Goal: Transaction & Acquisition: Purchase product/service

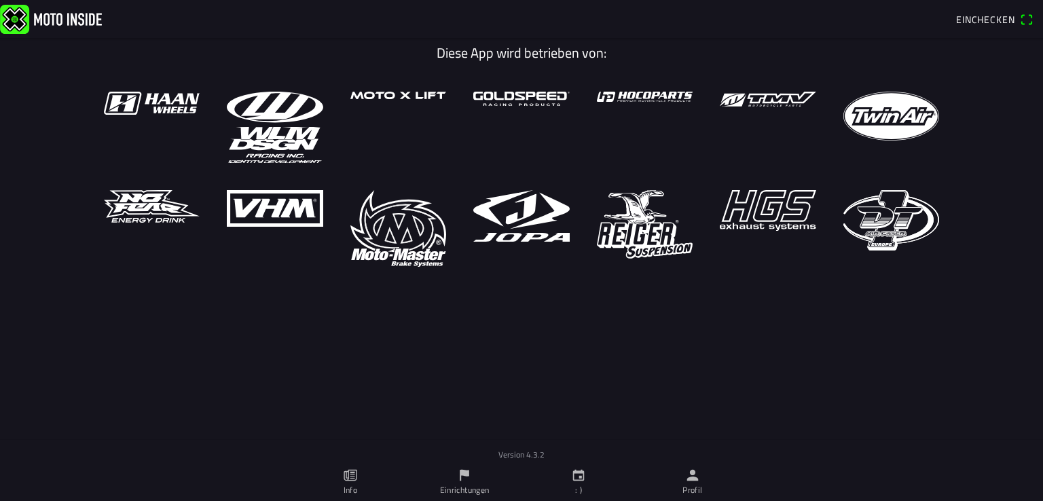
click at [666, 29] on link at bounding box center [474, 18] width 949 height 29
click at [75, 18] on img at bounding box center [51, 18] width 102 height 29
click at [350, 491] on font "Info" at bounding box center [351, 490] width 14 height 13
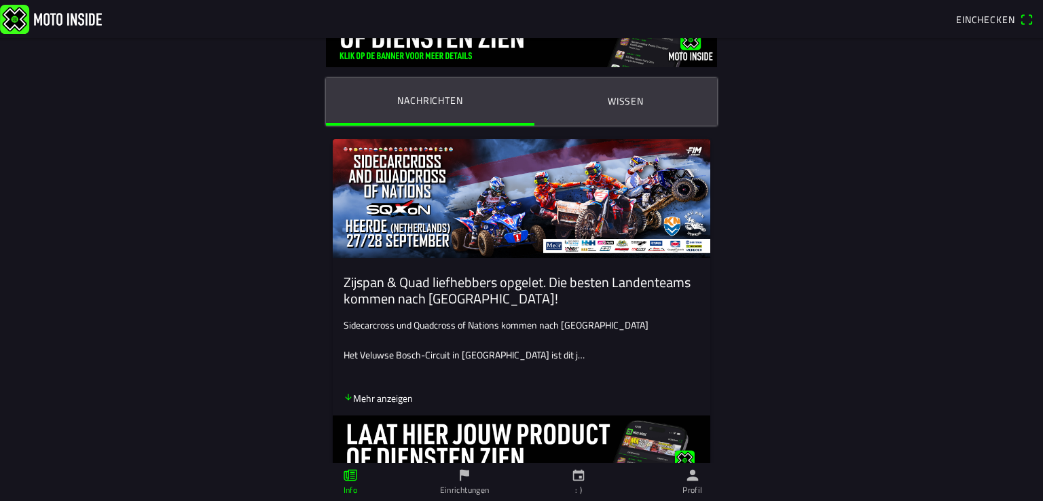
scroll to position [68, 0]
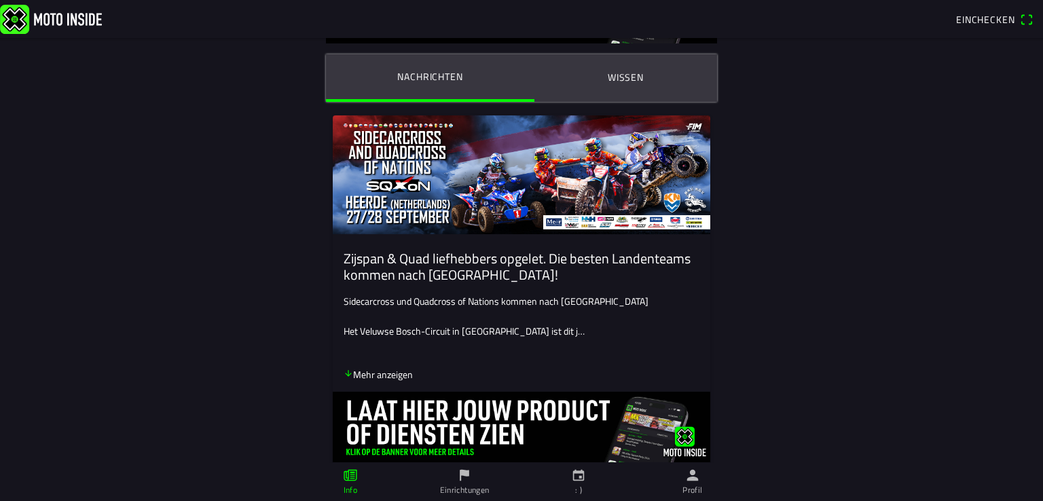
click at [386, 374] on font "Mehr anzeigen" at bounding box center [383, 374] width 60 height 14
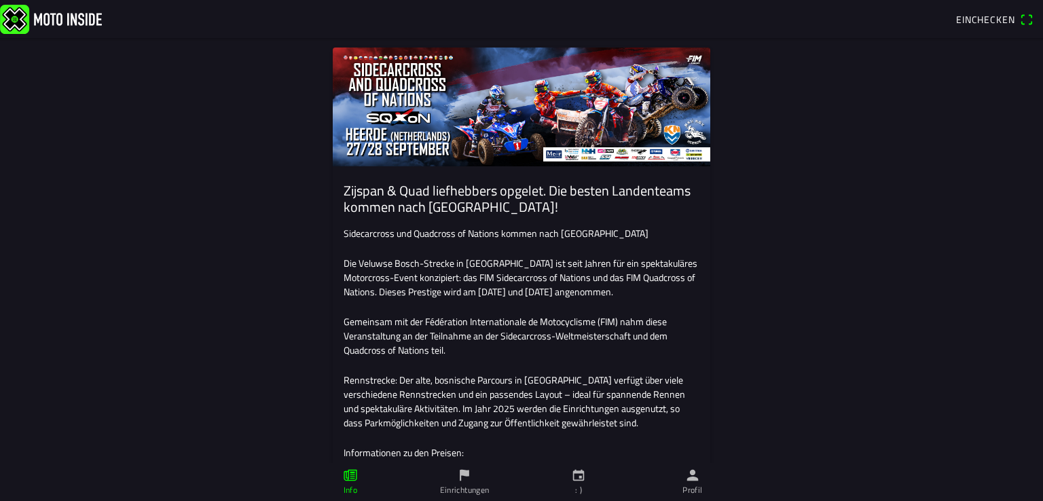
scroll to position [0, 0]
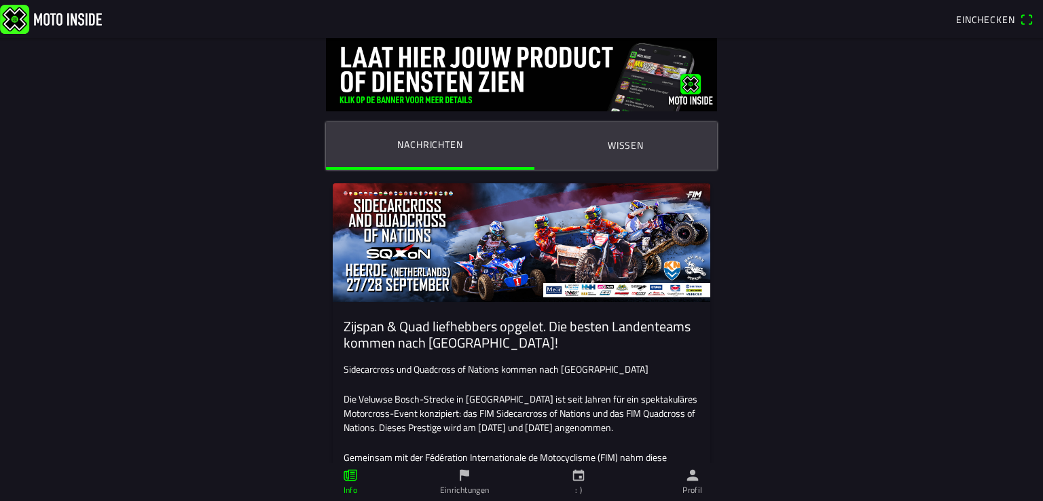
click at [611, 145] on font "Wissen" at bounding box center [626, 145] width 36 height 14
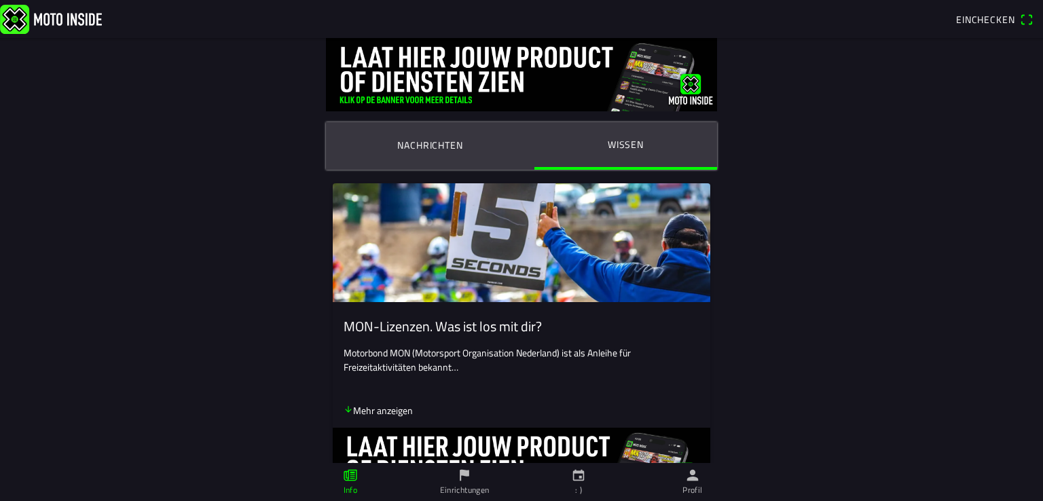
click at [413, 147] on font "Nachrichten" at bounding box center [429, 145] width 65 height 14
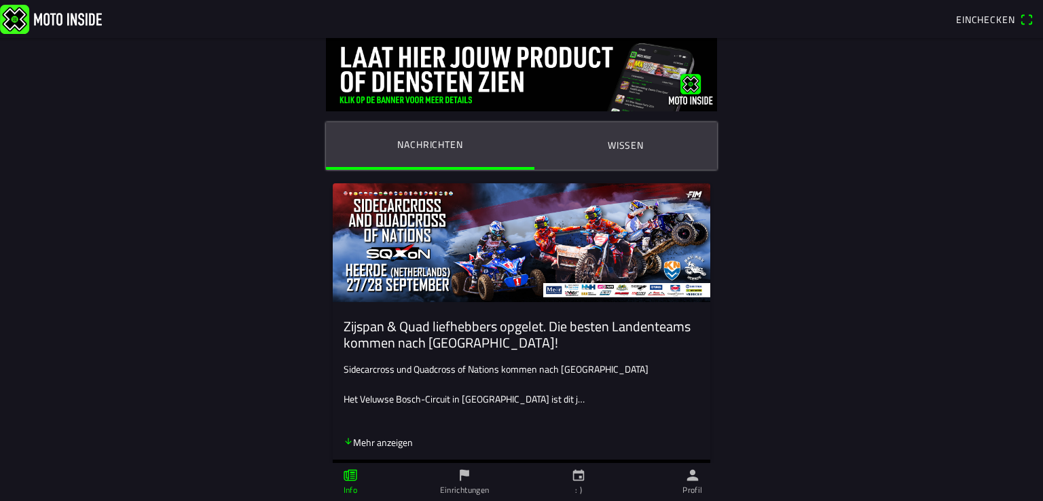
click at [468, 485] on font "Einrichtungen" at bounding box center [465, 490] width 50 height 13
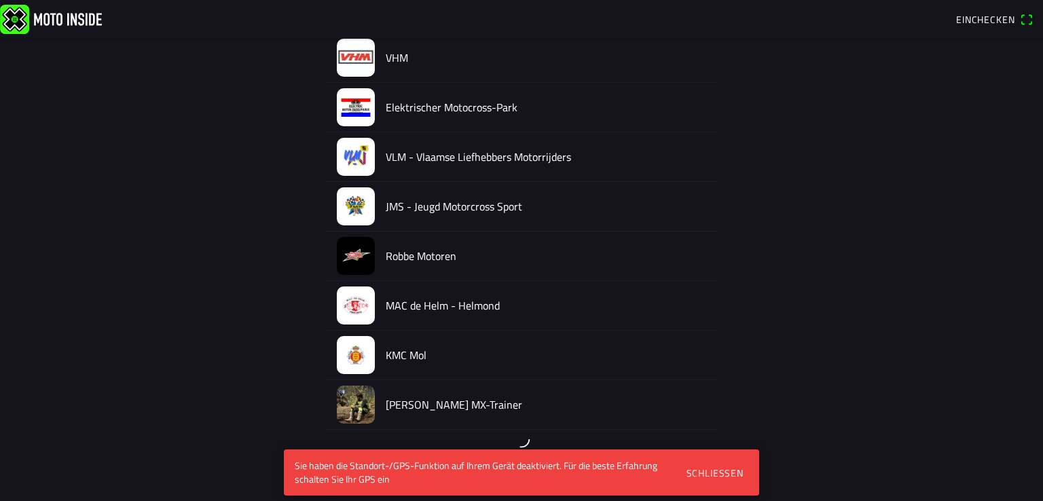
scroll to position [2278, 0]
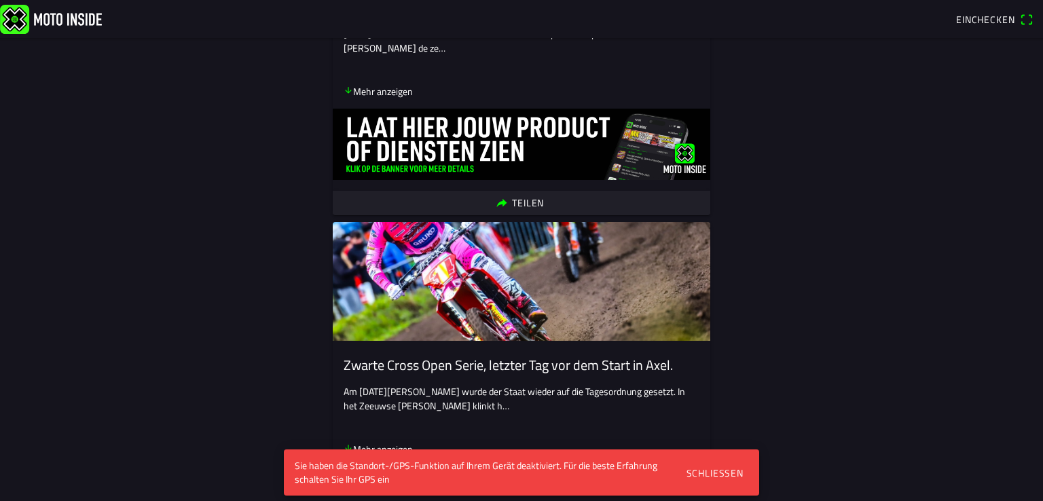
scroll to position [2309, 0]
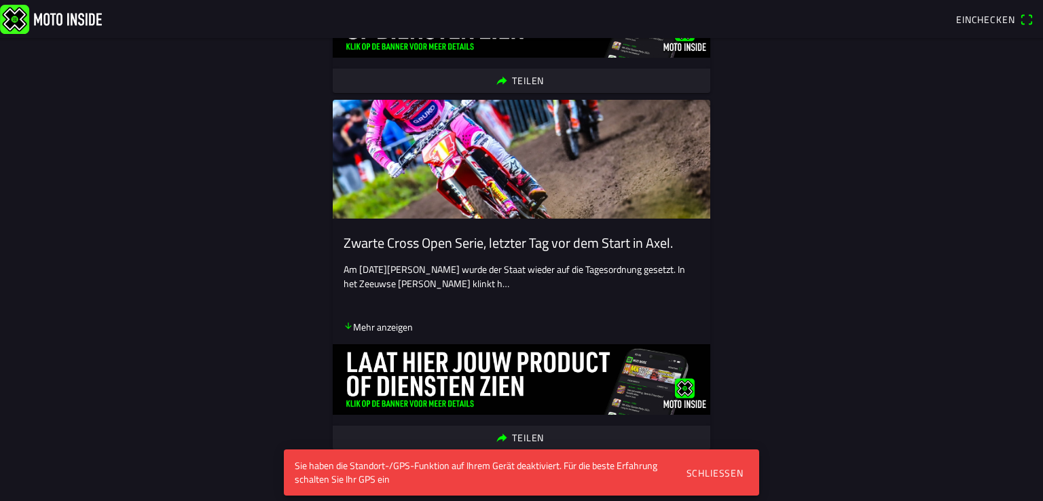
click at [721, 471] on font "Schließen" at bounding box center [715, 473] width 57 height 14
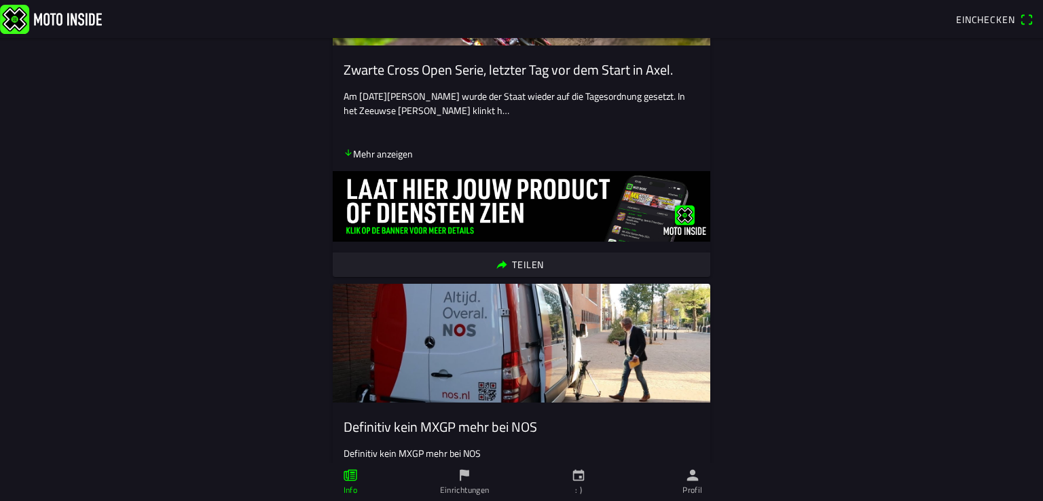
scroll to position [2581, 0]
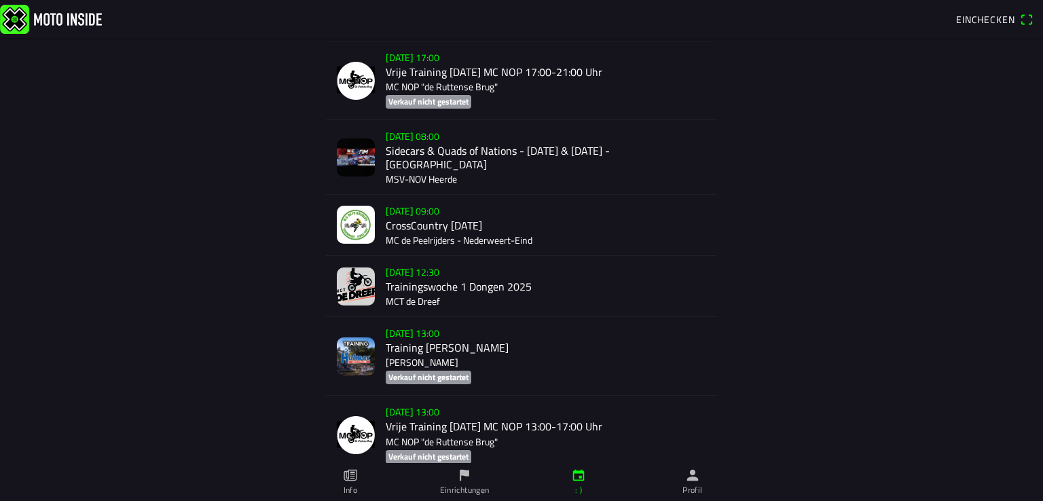
scroll to position [3021, 0]
click at [401, 183] on div "[DATE] 08:00 Sidecars & Quads of Nations - [DATE] & [DATE] - Heerde MSV-NOV Hee…" at bounding box center [546, 156] width 321 height 73
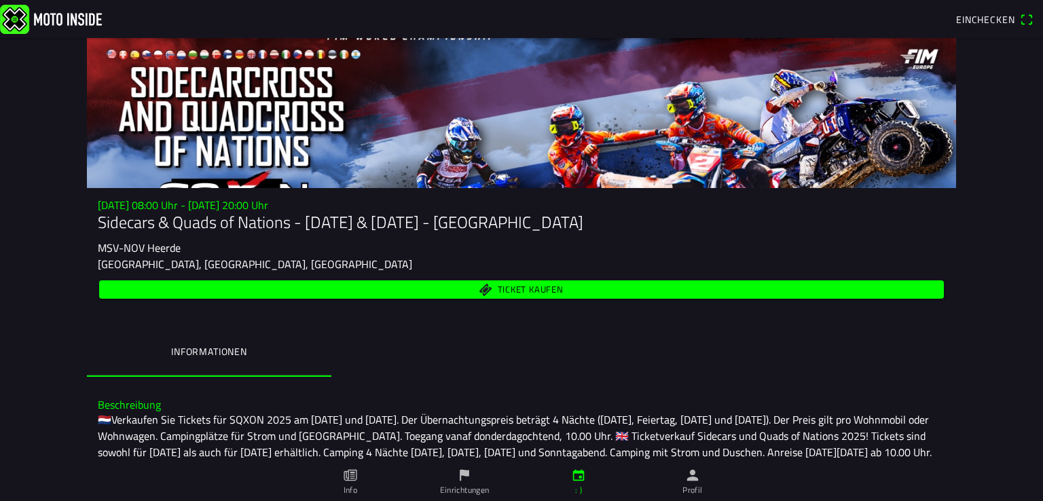
click at [528, 290] on font "Ticket kaufen" at bounding box center [531, 290] width 66 height 14
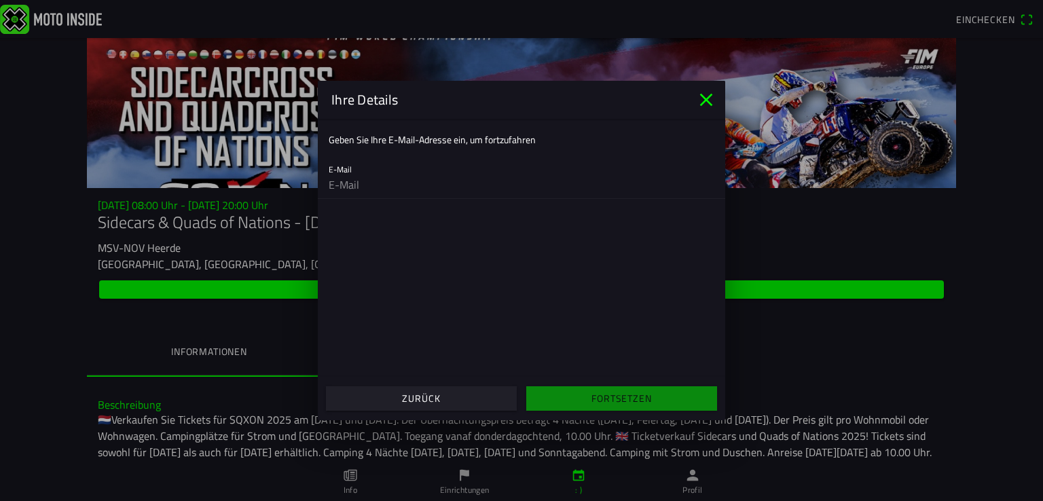
click at [348, 181] on input "email" at bounding box center [522, 184] width 386 height 27
type input "[EMAIL_ADDRESS][DOMAIN_NAME]"
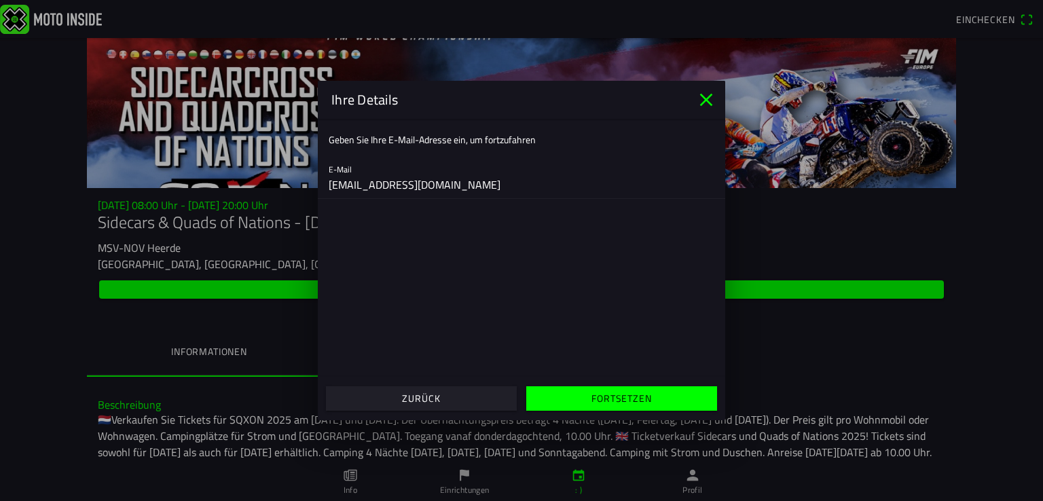
click at [633, 399] on font "Fortsetzen" at bounding box center [622, 398] width 60 height 14
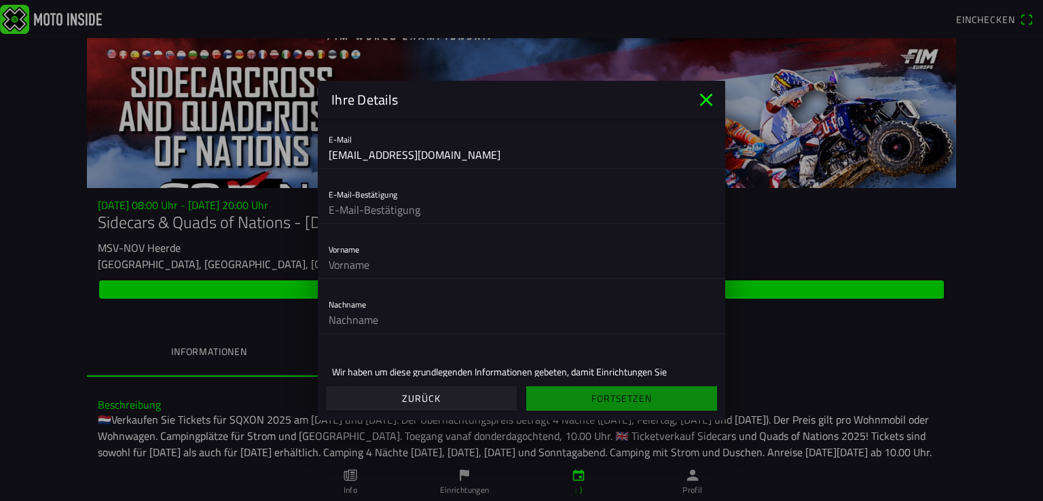
scroll to position [68, 0]
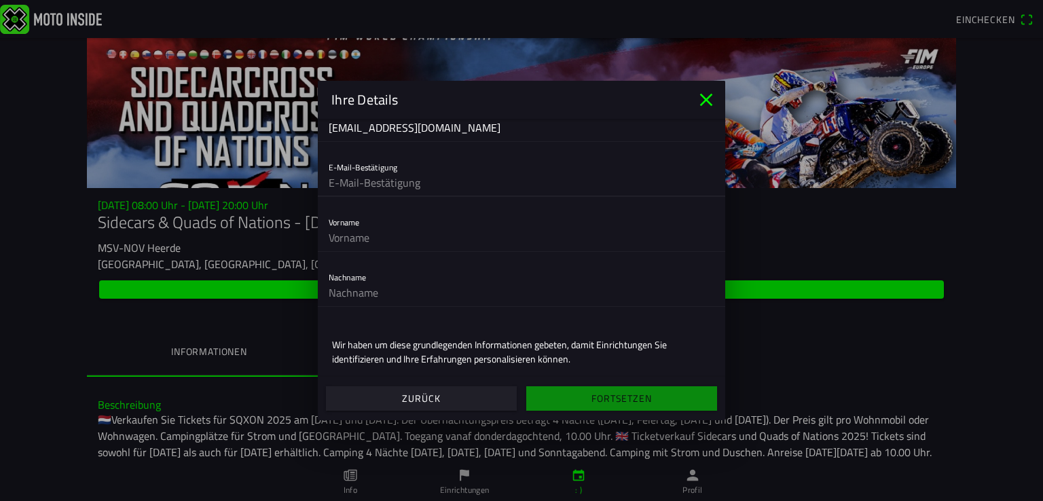
click at [410, 177] on input "text" at bounding box center [522, 182] width 386 height 27
type input "[EMAIL_ADDRESS][DOMAIN_NAME]"
type input "[PERSON_NAME]"
type input "Steinberg"
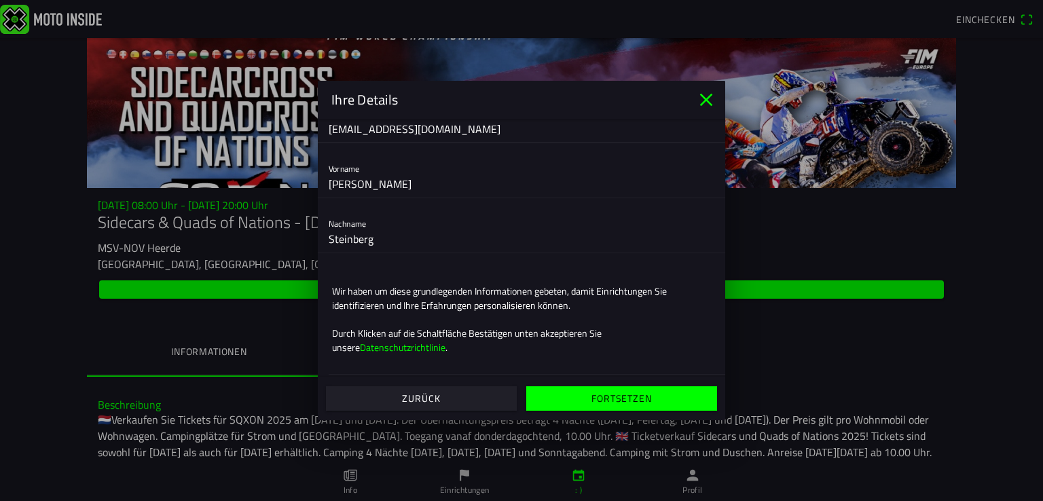
scroll to position [124, 0]
click at [622, 400] on font "Fortsetzen" at bounding box center [622, 398] width 60 height 14
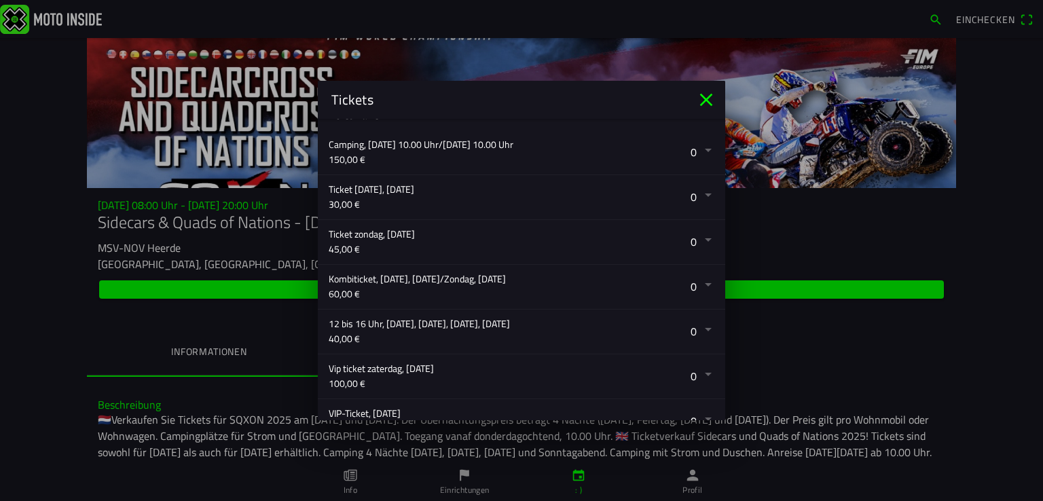
scroll to position [219, 0]
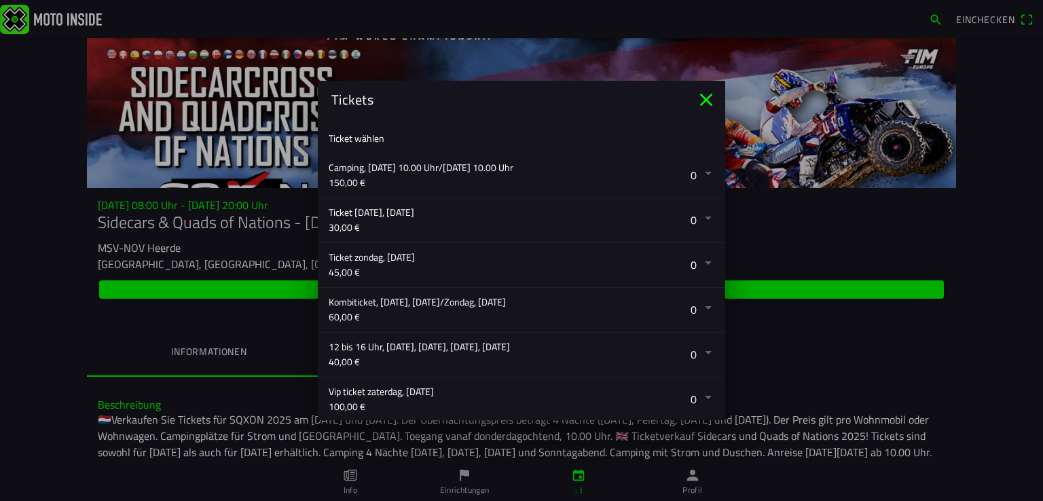
click at [697, 173] on button "button" at bounding box center [527, 175] width 397 height 44
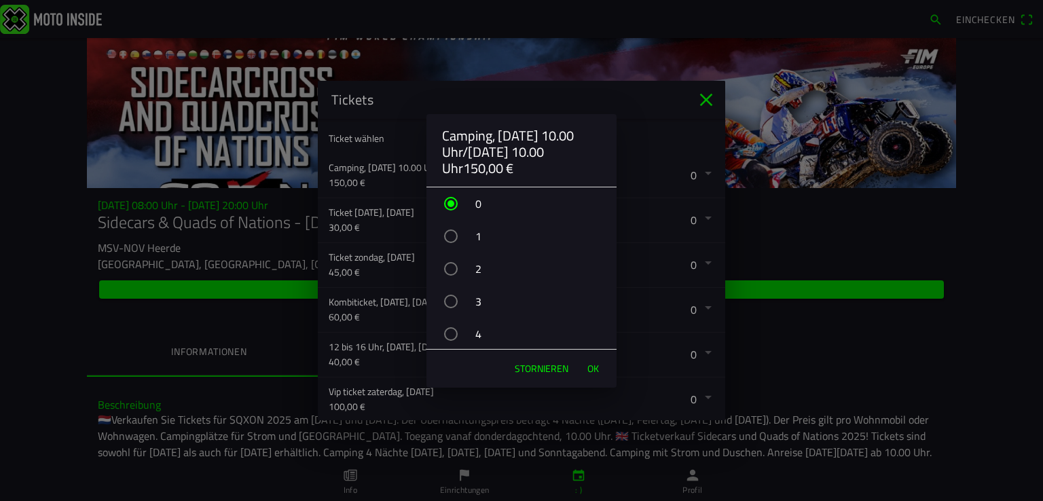
click at [452, 235] on div "button" at bounding box center [451, 237] width 14 height 14
click at [594, 365] on font "OK" at bounding box center [593, 368] width 12 height 14
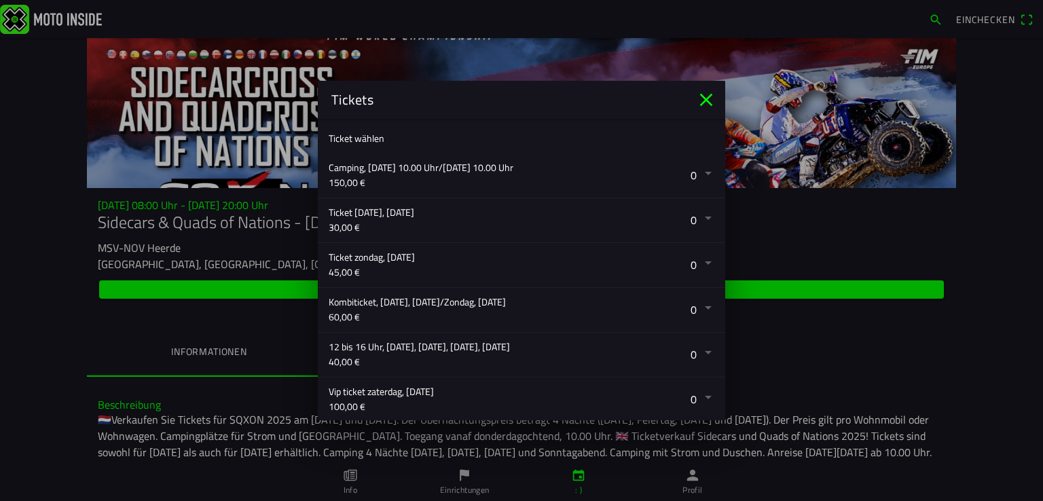
click at [683, 172] on button "button" at bounding box center [527, 175] width 397 height 44
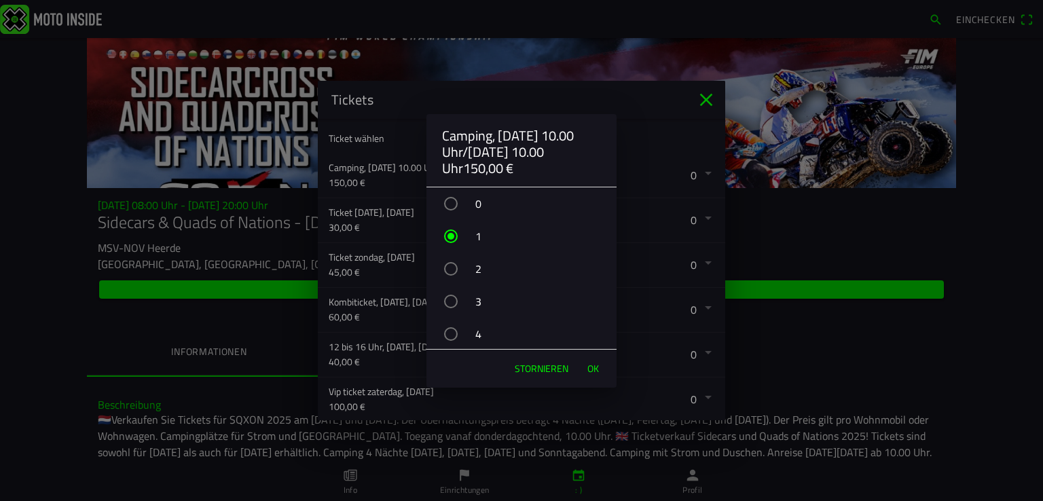
click at [451, 236] on div "button" at bounding box center [451, 236] width 7 height 7
click at [593, 368] on font "OK" at bounding box center [593, 368] width 12 height 14
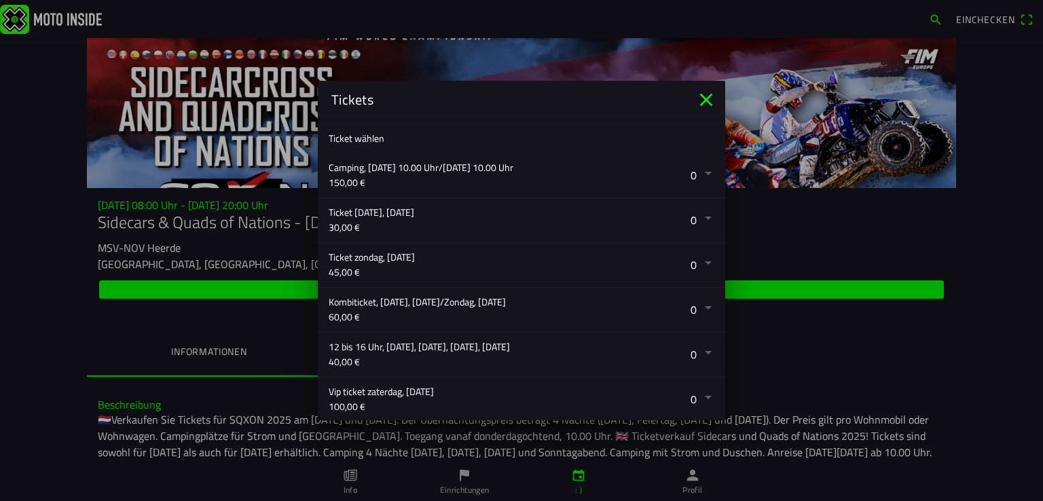
scroll to position [287, 0]
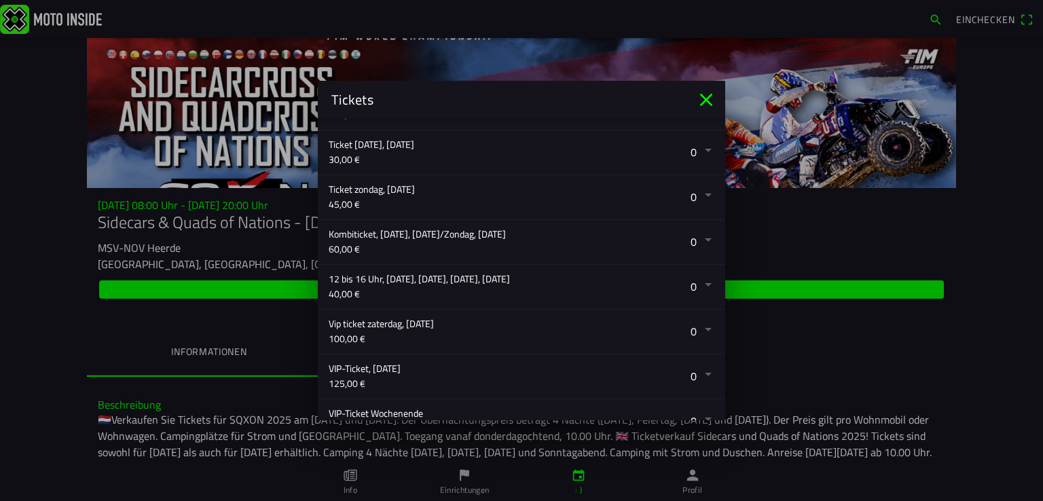
click at [696, 237] on button "button" at bounding box center [527, 242] width 397 height 44
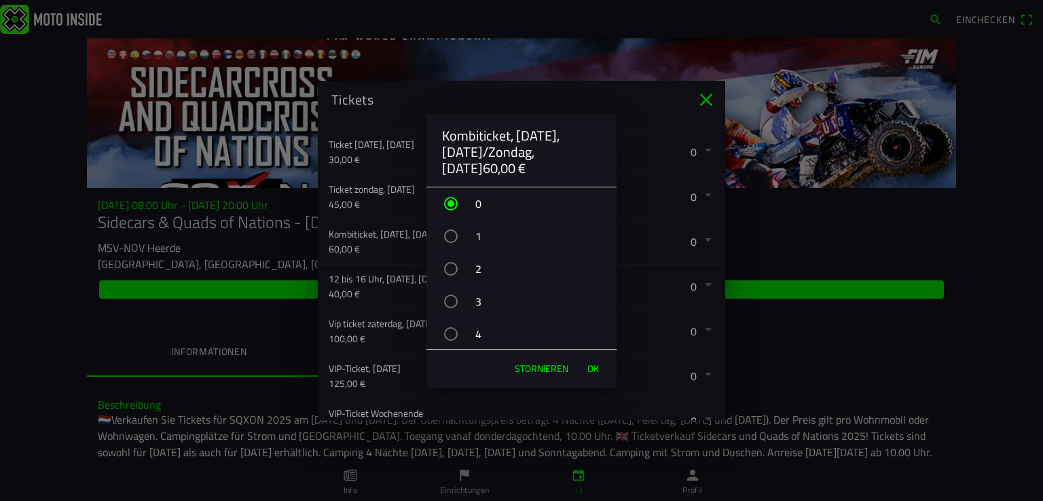
click at [454, 298] on div "button" at bounding box center [451, 302] width 14 height 14
click at [595, 366] on font "OK" at bounding box center [593, 368] width 12 height 14
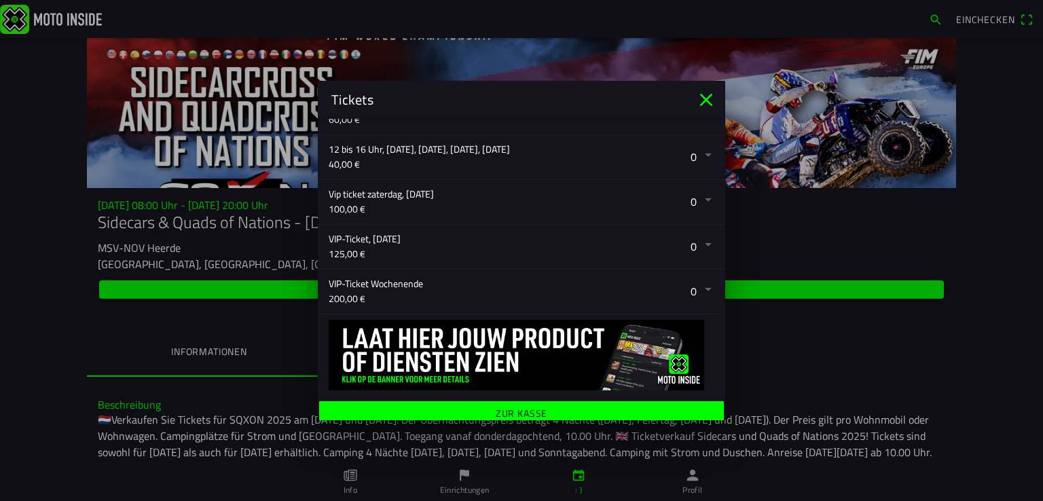
scroll to position [423, 0]
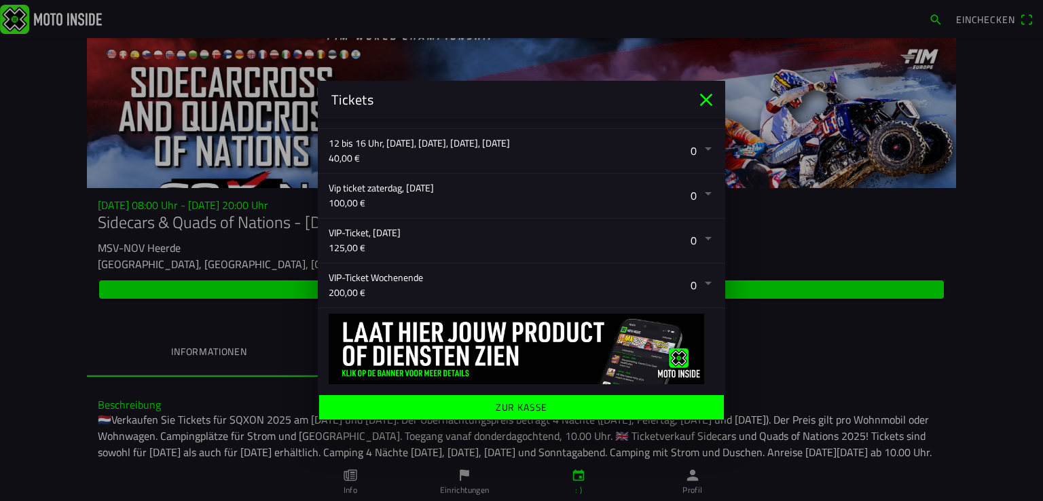
click at [526, 400] on font "Zur Kasse" at bounding box center [522, 407] width 52 height 14
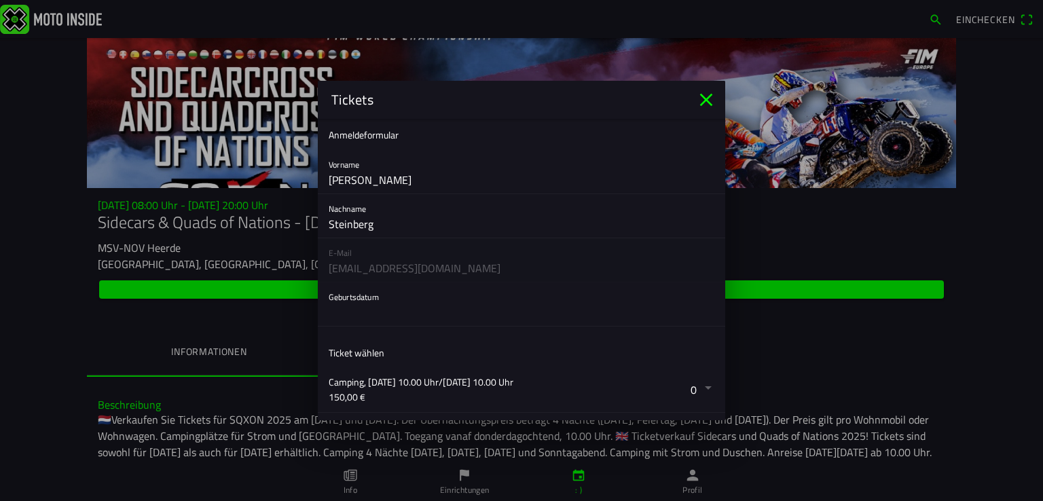
scroll to position [0, 0]
click at [369, 314] on button "button" at bounding box center [527, 308] width 397 height 43
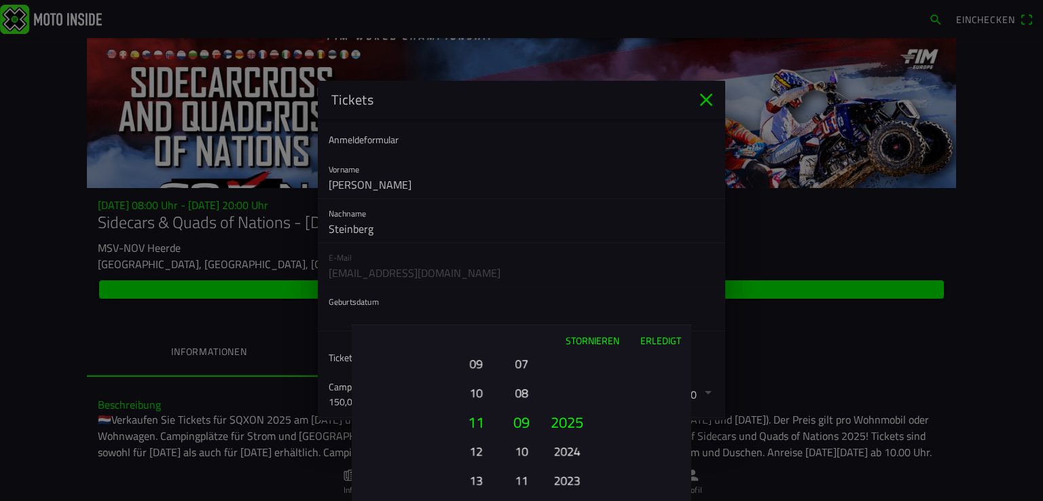
click at [470, 378] on ion-picker-column "01 02 03 04 05 06 07 08 09 10 11 12 13 14 15 16 17 18 19 20 21 22 23 24 25 26 2…" at bounding box center [428, 428] width 153 height 146
click at [474, 363] on font "09" at bounding box center [475, 364] width 13 height 19
click at [474, 363] on font "07" at bounding box center [475, 364] width 13 height 19
click at [474, 363] on font "05" at bounding box center [475, 364] width 13 height 19
click at [474, 363] on font "03" at bounding box center [475, 364] width 13 height 19
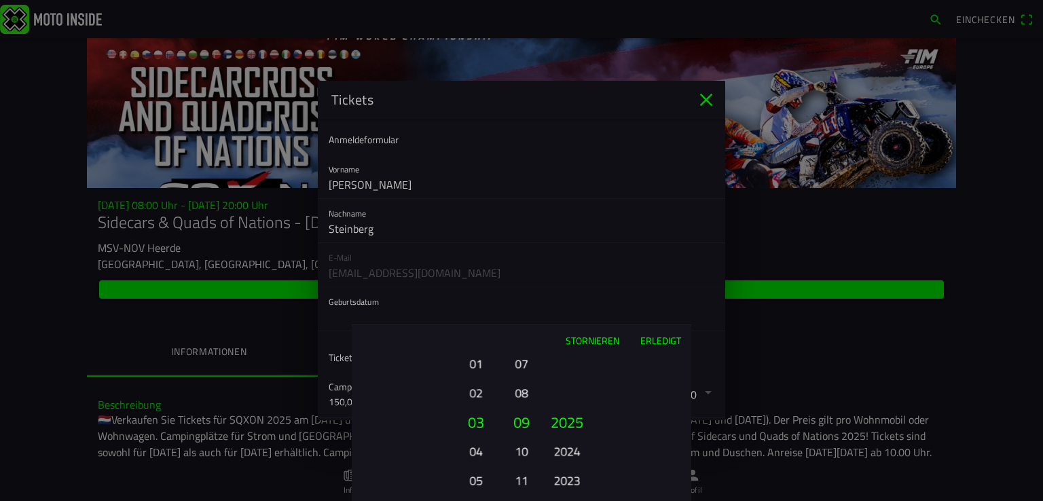
click at [518, 363] on font "07" at bounding box center [521, 364] width 13 height 19
click at [522, 390] on font "06" at bounding box center [521, 393] width 13 height 19
click at [568, 454] on font "2024" at bounding box center [567, 451] width 26 height 19
click at [568, 453] on font "2023" at bounding box center [567, 451] width 26 height 19
click at [568, 453] on font "2022" at bounding box center [567, 451] width 26 height 19
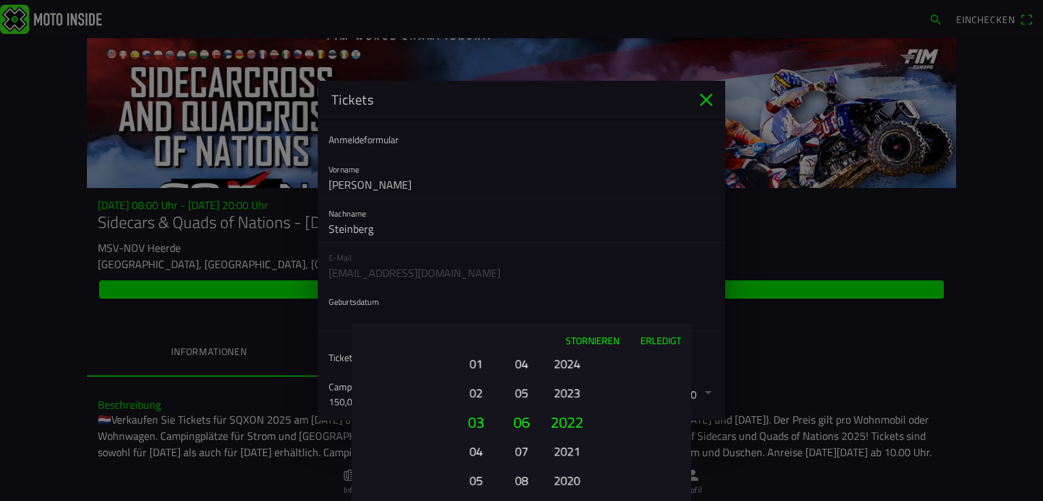
click at [568, 453] on font "2021" at bounding box center [567, 451] width 26 height 19
click at [568, 453] on font "2020" at bounding box center [567, 451] width 26 height 19
click at [568, 453] on ion-picker-column "2025 2024 2023 2022 2021 2020 2019 2018 2017 2016 2015 2014 2013 2012 2011 2010…" at bounding box center [615, 428] width 153 height 146
click at [568, 453] on font "2018" at bounding box center [567, 451] width 26 height 19
click at [568, 453] on ion-picker-column "2025 2024 2023 2022 2021 2020 2019 2018 2017 2016 2015 2014 2013 2012 2011 2010…" at bounding box center [615, 428] width 153 height 146
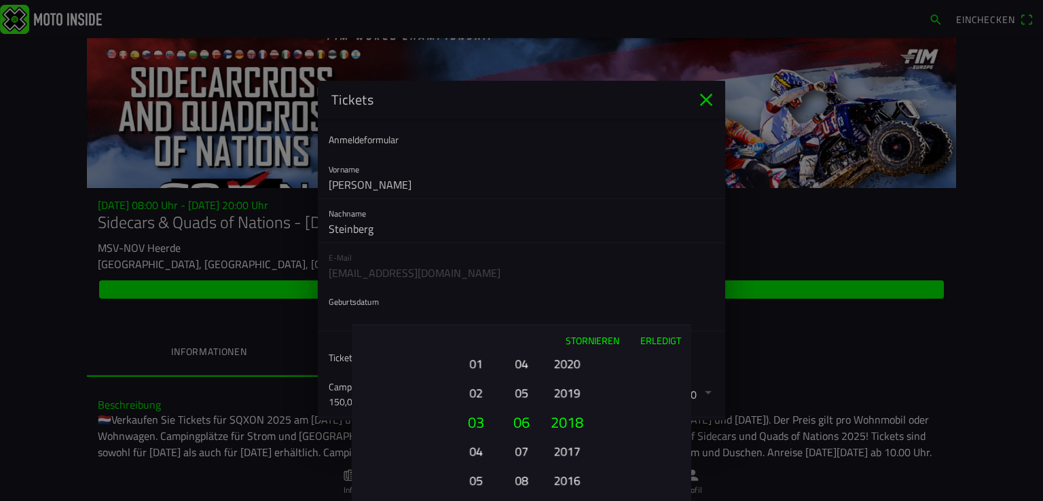
click at [568, 471] on font "2016" at bounding box center [567, 480] width 26 height 19
click at [568, 452] on ion-picker-column "2025 2024 2023 2022 2021 2020 2019 2018 2017 2016 2015 2014 2013 2012 2011 2010…" at bounding box center [615, 428] width 153 height 146
click at [568, 452] on font "2014" at bounding box center [567, 451] width 26 height 19
click at [568, 452] on ion-picker-column "2025 2024 2023 2022 2021 2020 2019 2018 2017 2016 2015 2014 2013 2012 2011 2010…" at bounding box center [615, 428] width 153 height 146
click at [568, 452] on font "2012" at bounding box center [567, 451] width 26 height 19
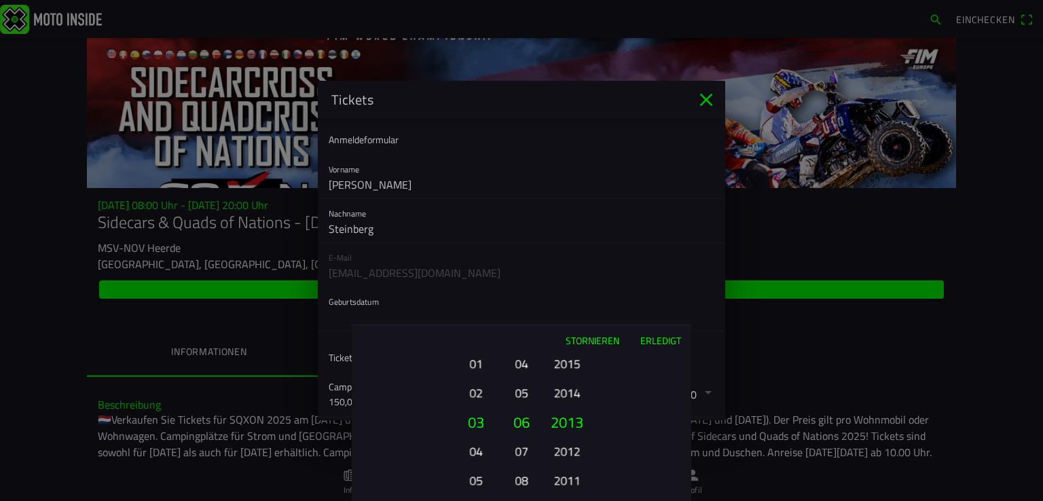
click at [568, 471] on font "2011" at bounding box center [567, 480] width 26 height 19
click at [568, 452] on font "2010" at bounding box center [567, 451] width 26 height 19
click at [568, 452] on div "2025 2024 2023 2022 2021 2020 2019 2018 2017 2016 2015 2014 2013 2012 2011 2010…" at bounding box center [567, 480] width 46 height 146
click at [567, 452] on font "2008" at bounding box center [567, 451] width 26 height 19
click at [567, 471] on font "2007" at bounding box center [567, 480] width 26 height 19
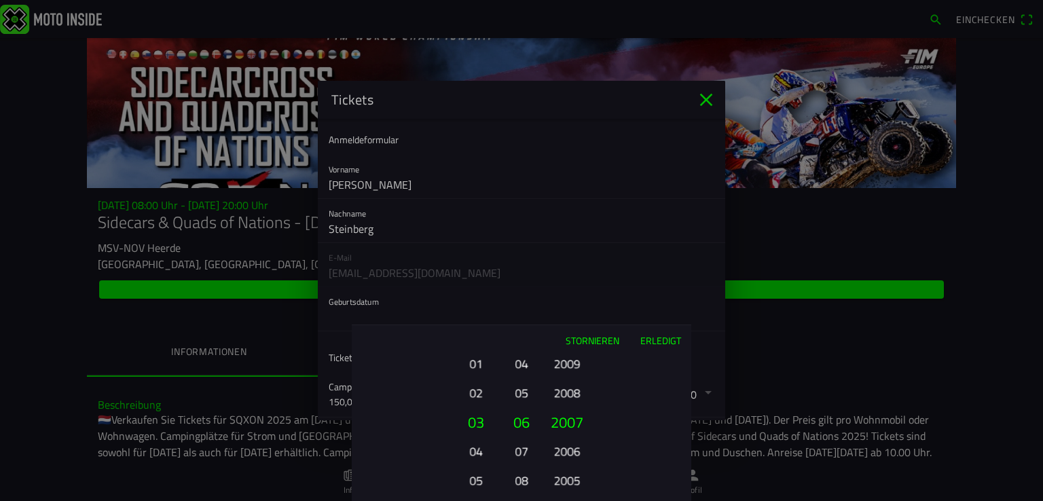
click at [567, 452] on font "2006" at bounding box center [567, 451] width 26 height 19
click at [566, 452] on ion-picker-column "2025 2024 2023 2022 2021 2020 2019 2018 2017 2016 2015 2014 2013 2012 2011 2010…" at bounding box center [615, 428] width 153 height 146
click at [566, 471] on font "2004" at bounding box center [567, 480] width 26 height 19
click at [566, 452] on ion-picker-column "2025 2024 2023 2022 2021 2020 2019 2018 2017 2016 2015 2014 2013 2012 2011 2010…" at bounding box center [615, 428] width 153 height 146
click at [566, 452] on font "2002" at bounding box center [567, 451] width 26 height 19
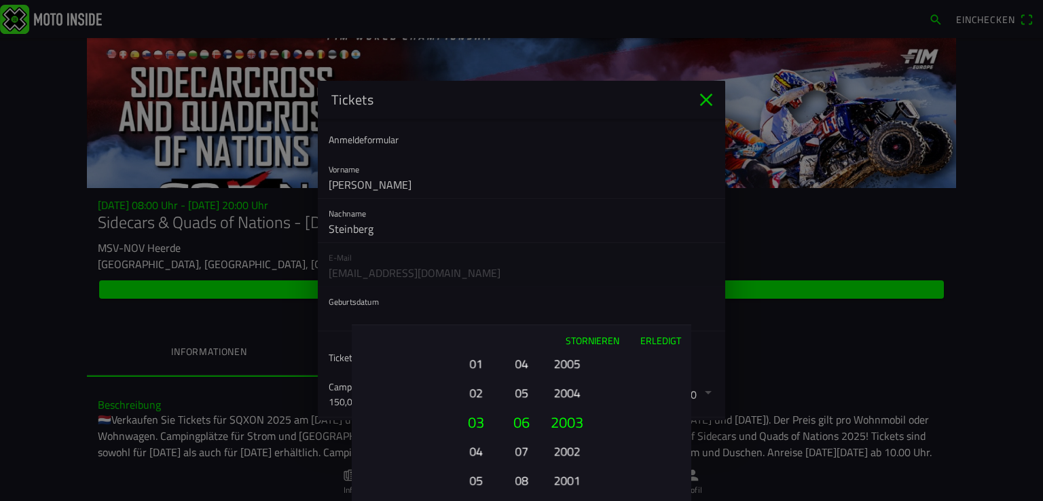
click at [566, 452] on ion-picker-column "2025 2024 2023 2022 2021 2020 2019 2018 2017 2016 2015 2014 2013 2012 2011 2010…" at bounding box center [615, 428] width 153 height 146
click at [566, 452] on font "2000" at bounding box center [567, 451] width 26 height 19
click at [566, 452] on ion-picker-column "2025 2024 2023 2022 2021 2020 2019 2018 2017 2016 2015 2014 2013 2012 2011 2010…" at bounding box center [615, 428] width 153 height 146
click at [566, 471] on font "1998" at bounding box center [567, 480] width 26 height 19
click at [566, 452] on ion-picker-column "2025 2024 2023 2022 2021 2020 2019 2018 2017 2016 2015 2014 2013 2012 2011 2010…" at bounding box center [615, 428] width 153 height 146
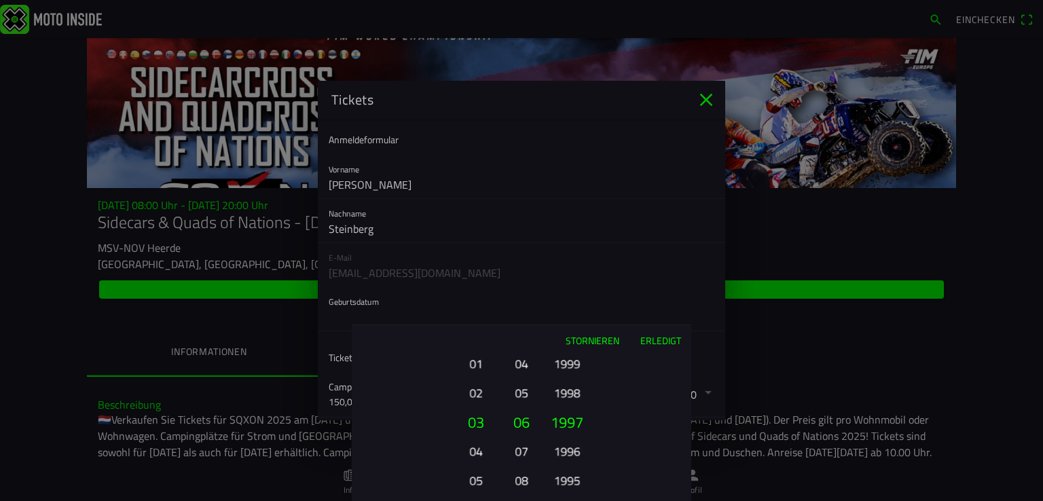
click at [566, 452] on font "1996" at bounding box center [567, 451] width 26 height 19
click at [566, 469] on button "1995" at bounding box center [566, 481] width 37 height 24
click at [566, 452] on font "1994" at bounding box center [567, 451] width 26 height 19
click at [566, 469] on button "1993" at bounding box center [566, 481] width 37 height 24
click at [566, 452] on font "1992" at bounding box center [567, 451] width 26 height 19
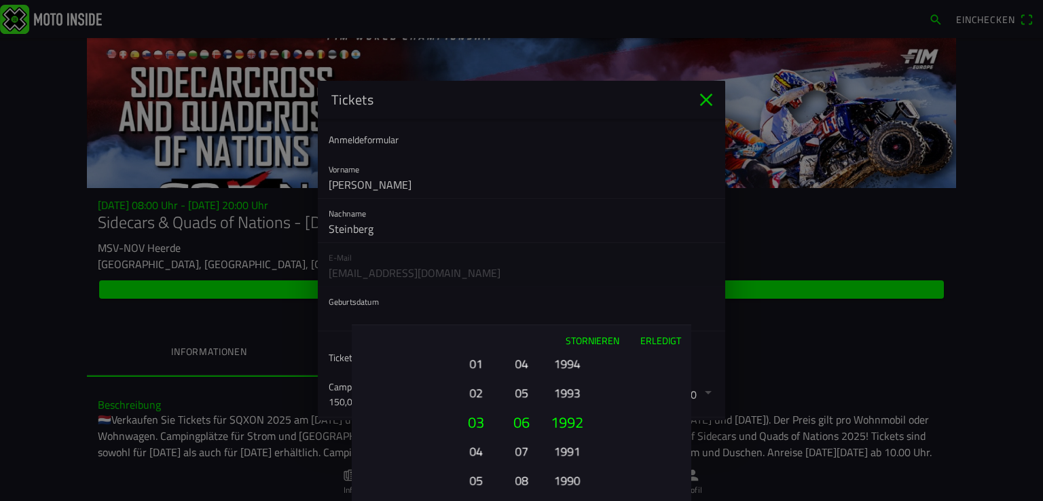
click at [566, 452] on ion-picker-column "2025 2024 2023 2022 2021 2020 2019 2018 2017 2016 2015 2014 2013 2012 2011 2010…" at bounding box center [615, 428] width 153 height 146
click at [566, 452] on button "1990" at bounding box center [566, 451] width 37 height 24
click at [566, 452] on ion-picker-column "2025 2024 2023 2022 2021 2020 2019 2018 2017 2016 2015 2014 2013 2012 2011 2010…" at bounding box center [615, 428] width 153 height 146
click at [566, 452] on font "1988" at bounding box center [567, 451] width 26 height 19
click at [566, 452] on button "1987" at bounding box center [566, 451] width 37 height 24
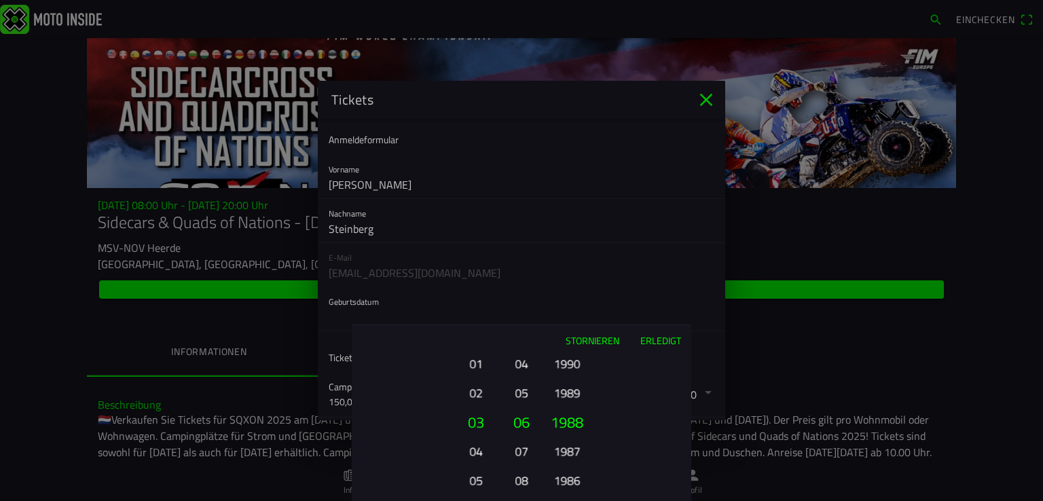
click at [566, 471] on font "1986" at bounding box center [567, 480] width 26 height 19
click at [566, 452] on button "1985" at bounding box center [566, 451] width 37 height 24
click at [566, 452] on font "1984" at bounding box center [567, 451] width 26 height 19
click at [566, 469] on button "1983" at bounding box center [566, 481] width 37 height 24
click at [566, 452] on font "1982" at bounding box center [567, 451] width 26 height 19
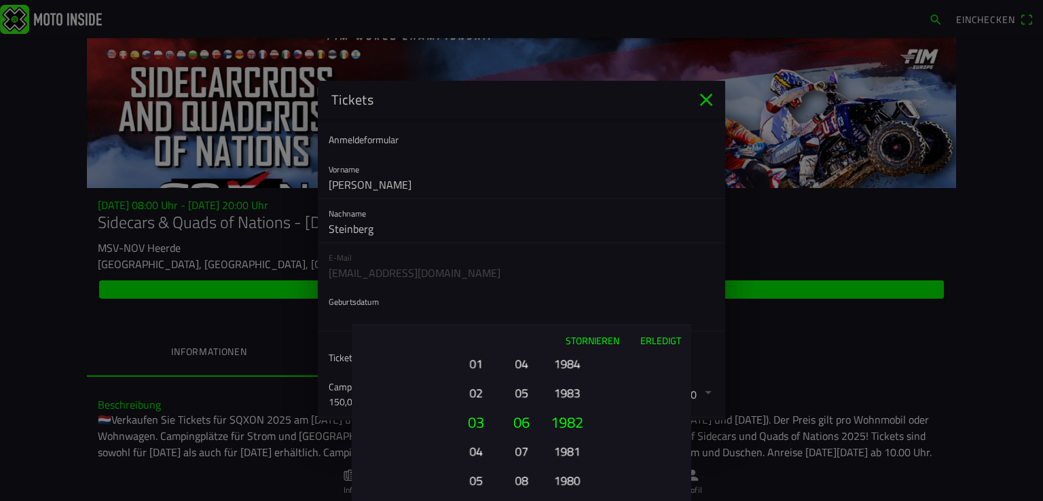
click at [566, 452] on font "1981" at bounding box center [567, 451] width 26 height 19
click at [566, 469] on button "1980" at bounding box center [566, 481] width 37 height 24
click at [566, 452] on font "1979" at bounding box center [567, 451] width 26 height 19
click at [566, 452] on font "1978" at bounding box center [567, 451] width 26 height 19
click at [566, 452] on font "1977" at bounding box center [567, 451] width 26 height 19
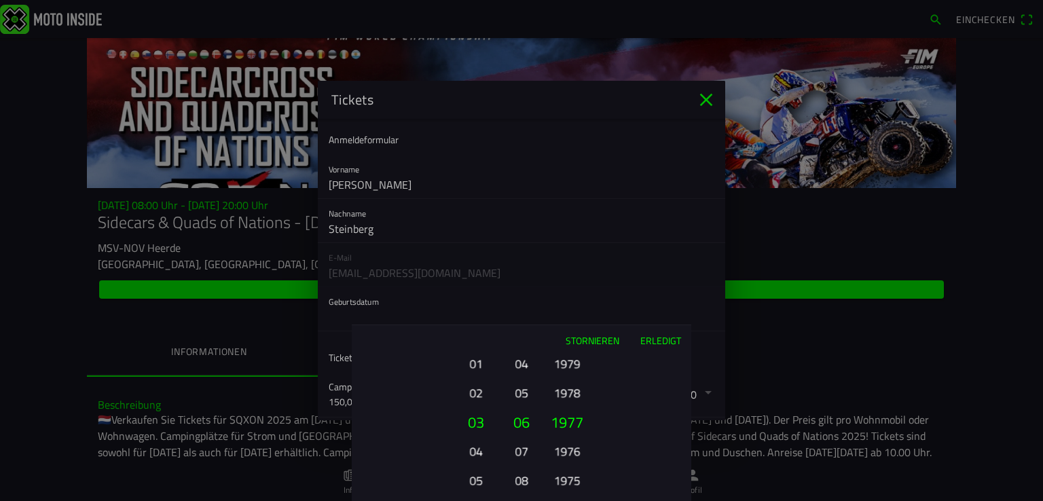
click at [566, 452] on font "1976" at bounding box center [567, 451] width 26 height 19
click at [566, 452] on font "1975" at bounding box center [567, 451] width 26 height 19
click at [566, 452] on font "1974" at bounding box center [567, 451] width 26 height 19
click at [566, 452] on font "1973" at bounding box center [567, 451] width 26 height 19
click at [668, 338] on font "Erledigt" at bounding box center [660, 340] width 41 height 14
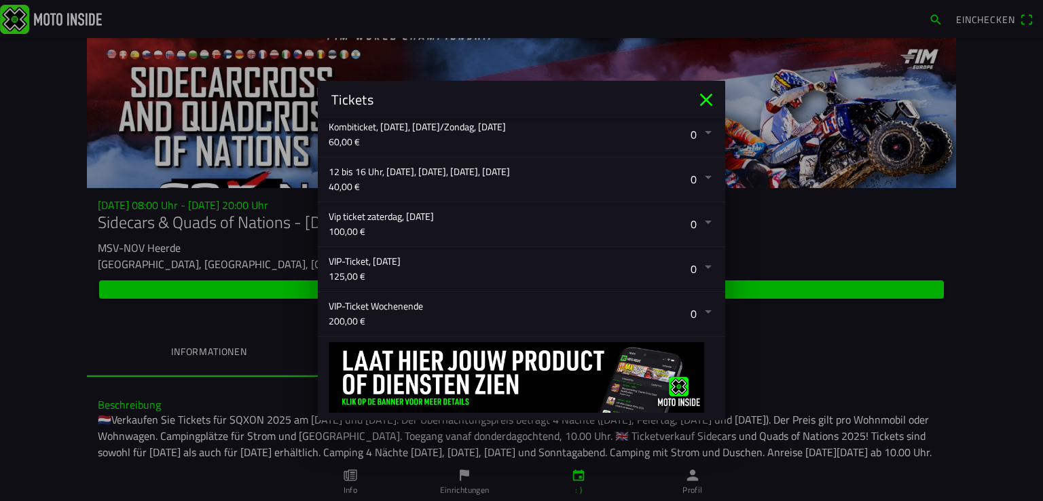
scroll to position [452, 0]
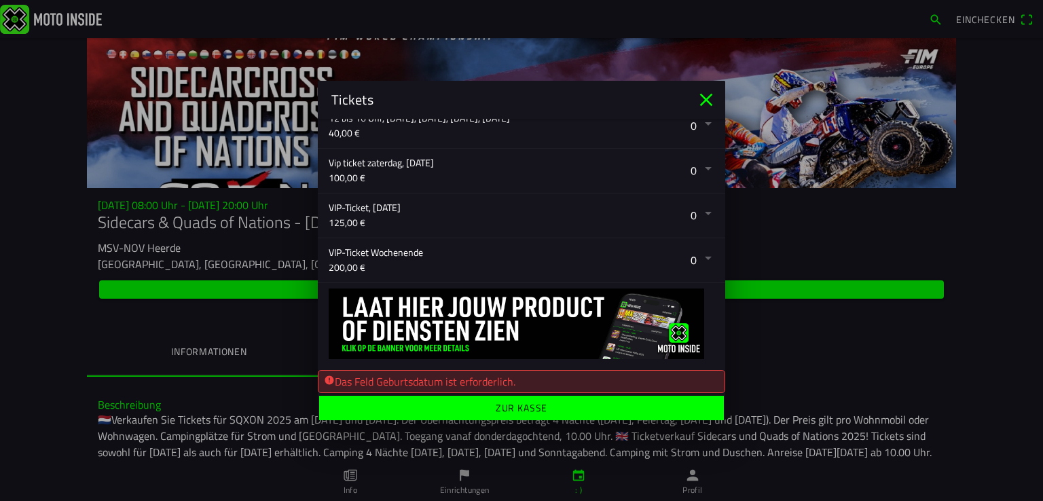
click at [528, 407] on font "Zur Kasse" at bounding box center [522, 408] width 52 height 14
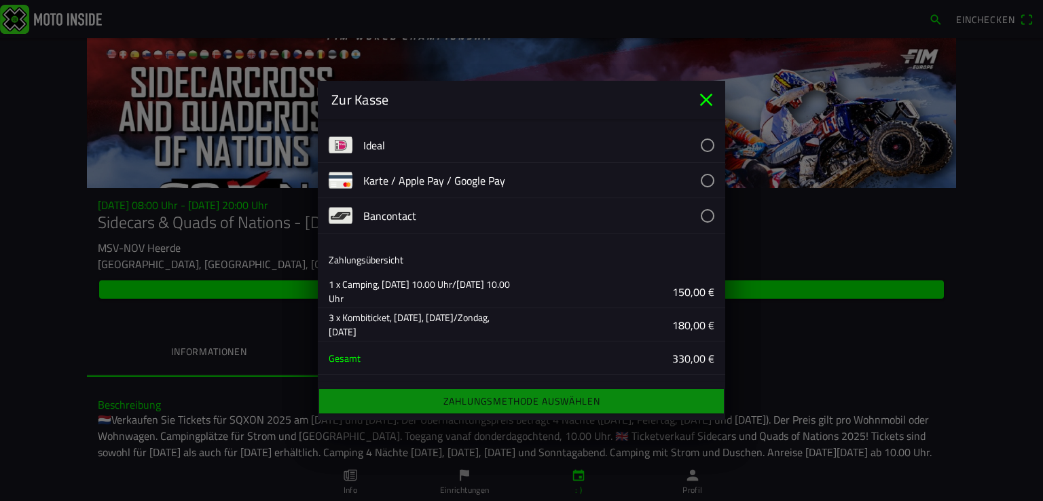
scroll to position [0, 0]
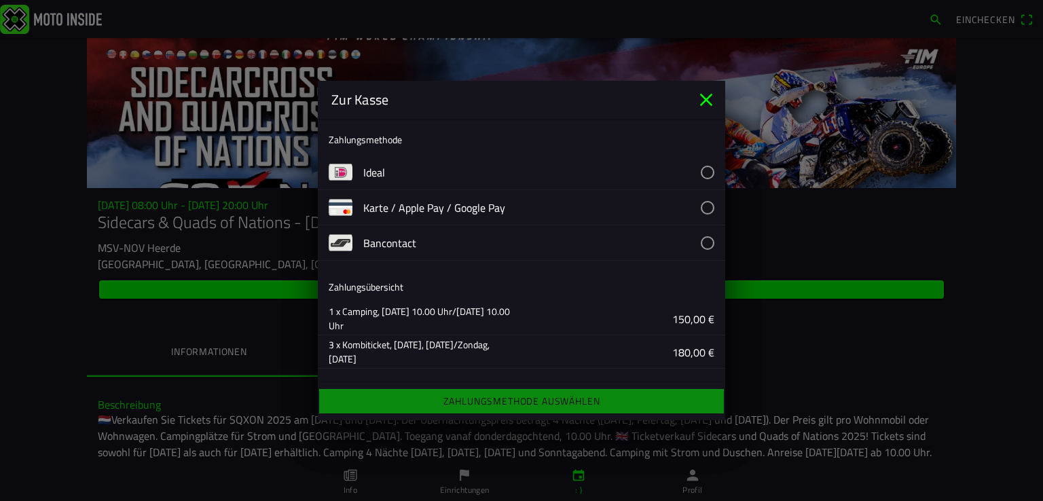
click at [702, 97] on icon "schließen" at bounding box center [706, 100] width 13 height 13
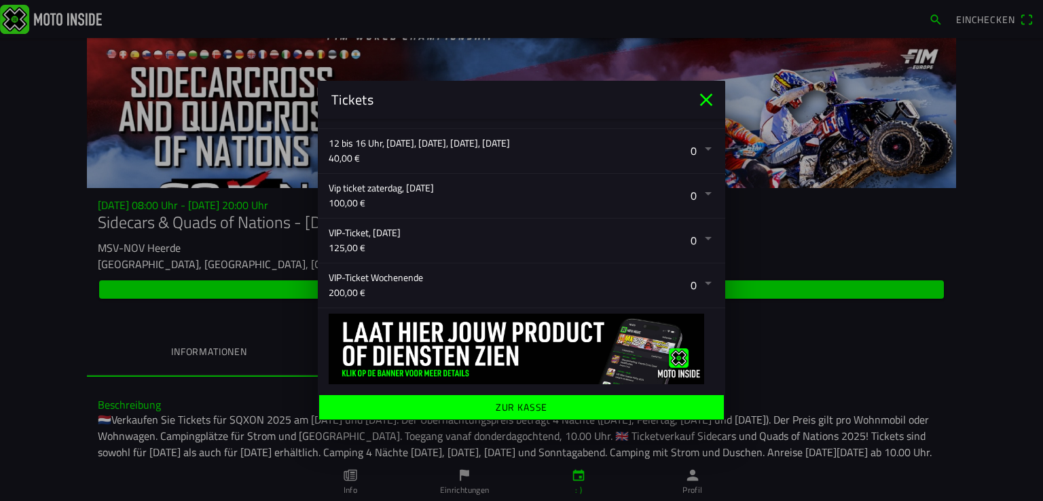
click at [705, 101] on icon "schließen" at bounding box center [706, 100] width 13 height 13
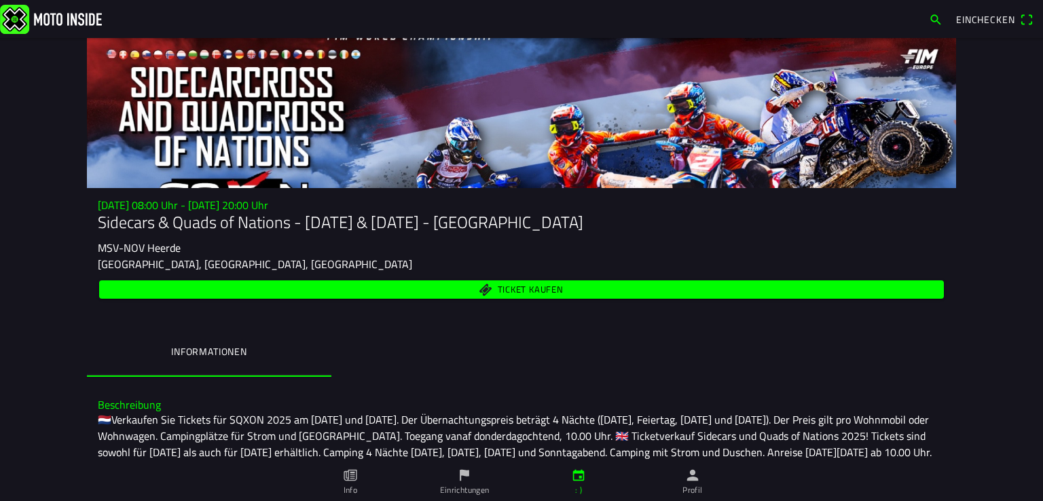
click at [537, 345] on ion-segment "Informationen" at bounding box center [521, 353] width 869 height 48
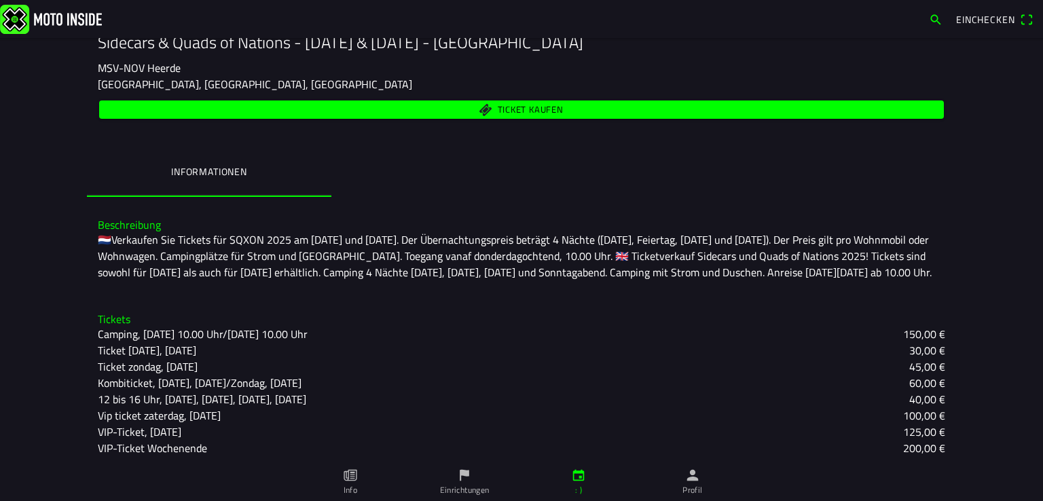
scroll to position [184, 0]
